Goal: Information Seeking & Learning: Learn about a topic

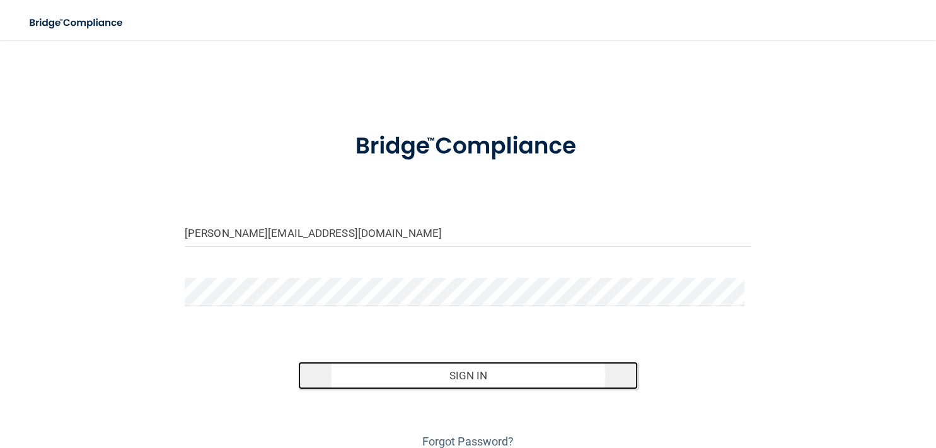
click at [436, 380] on button "Sign In" at bounding box center [468, 376] width 340 height 28
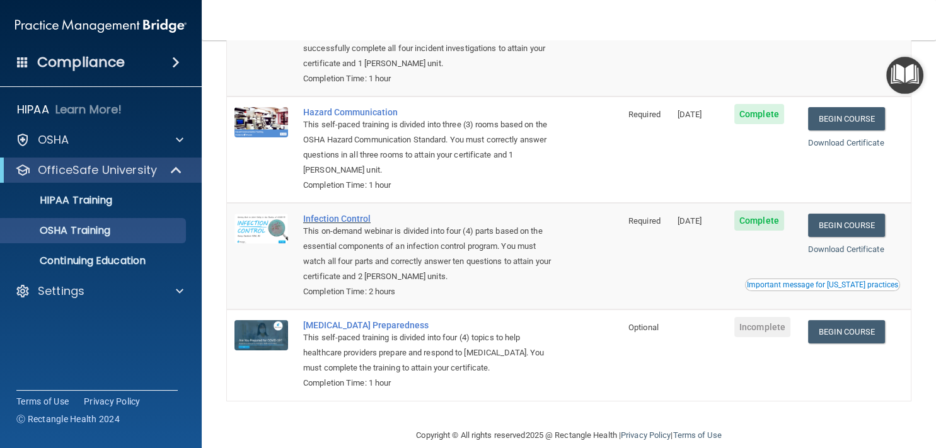
scroll to position [171, 0]
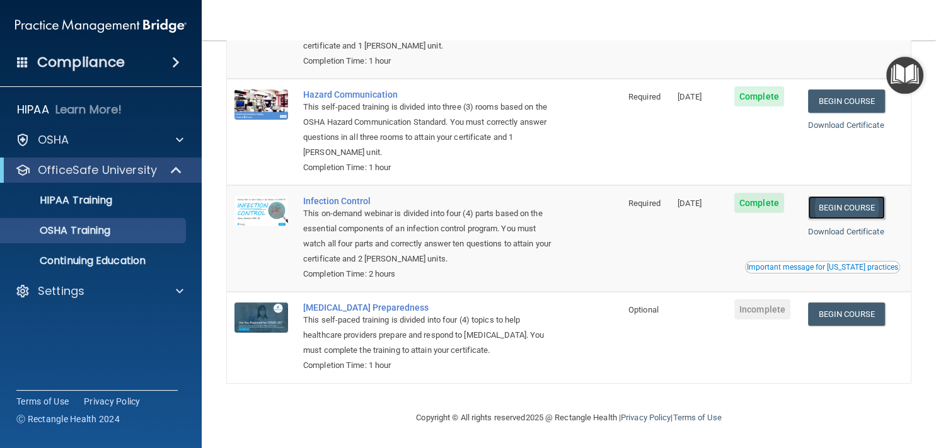
click at [842, 207] on link "Begin Course" at bounding box center [846, 207] width 77 height 23
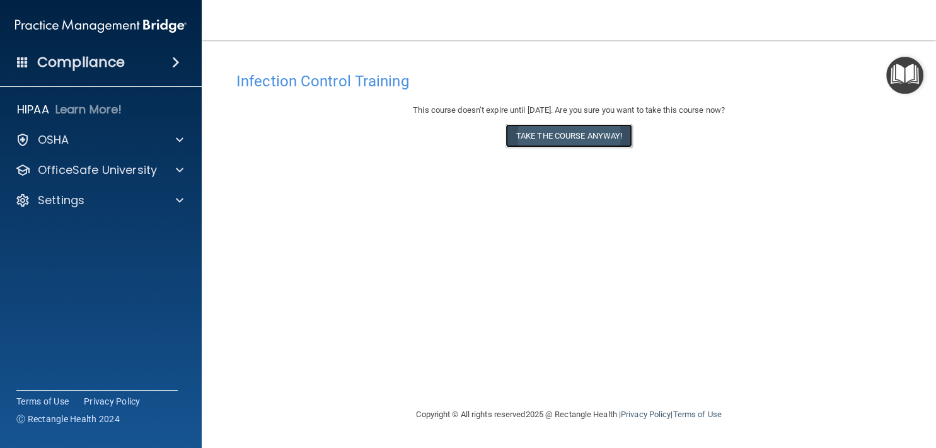
click at [583, 135] on button "Take the course anyway!" at bounding box center [568, 135] width 127 height 23
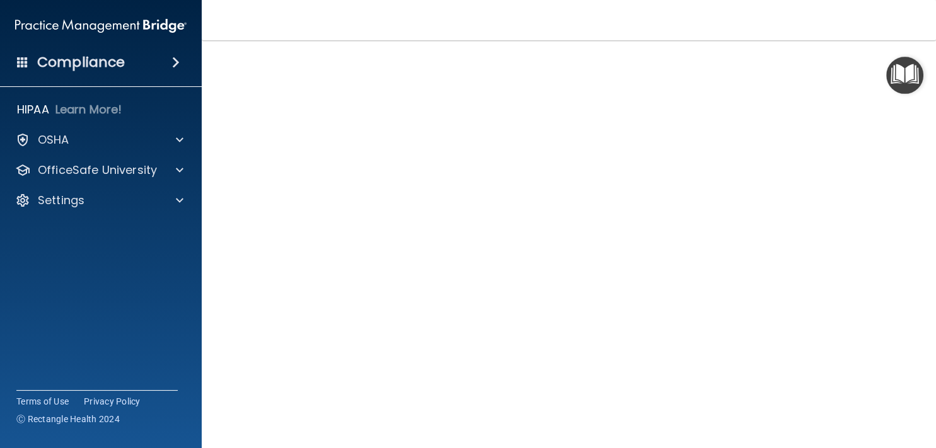
scroll to position [91, 0]
click at [883, 295] on div "Infection Control Training This course doesn’t expire until 10/28/2025. Are you…" at bounding box center [569, 193] width 684 height 436
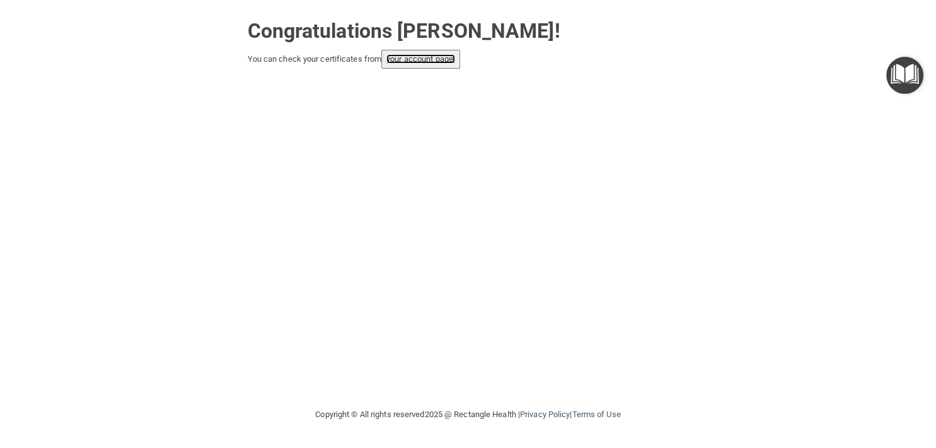
click at [433, 56] on link "your account page!" at bounding box center [420, 58] width 69 height 9
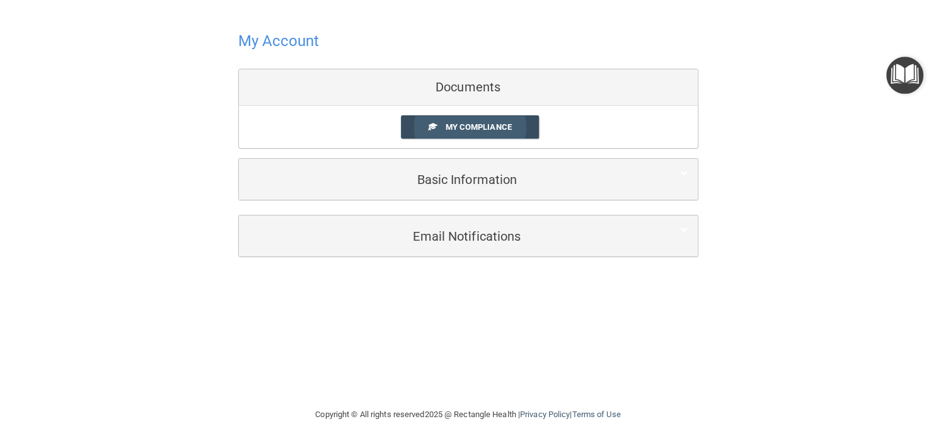
click at [502, 128] on span "My Compliance" at bounding box center [478, 126] width 66 height 9
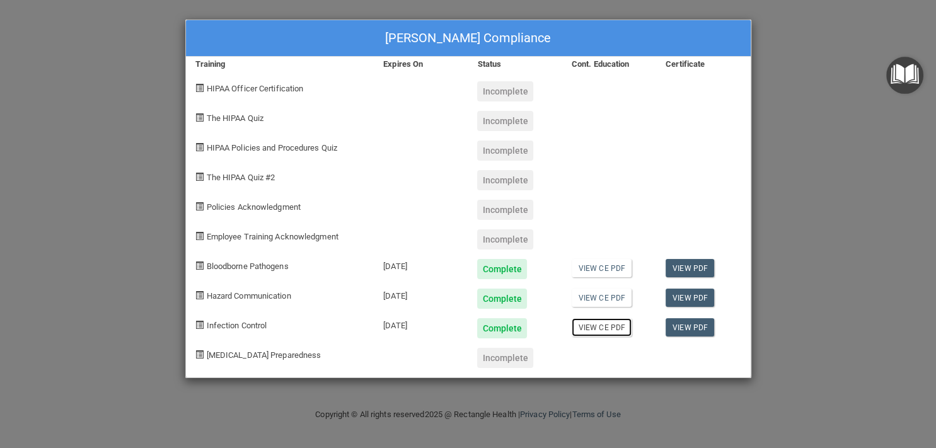
click at [609, 328] on link "View CE PDF" at bounding box center [601, 327] width 60 height 18
